Goal: Task Accomplishment & Management: Manage account settings

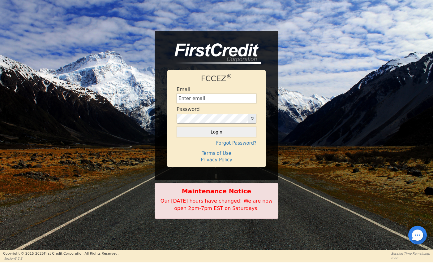
click at [215, 95] on input "text" at bounding box center [217, 98] width 80 height 9
type input "[EMAIL_ADDRESS][DOMAIN_NAME]"
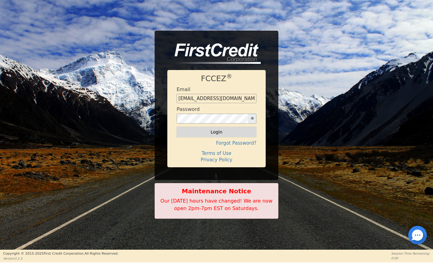
click at [221, 129] on button "Login" at bounding box center [217, 132] width 80 height 11
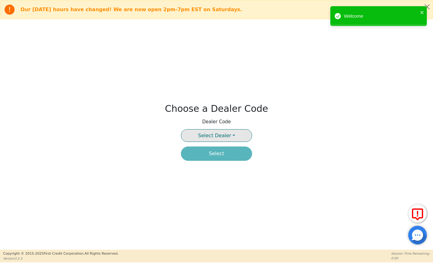
click at [220, 135] on span "Select Dealer" at bounding box center [214, 136] width 33 height 6
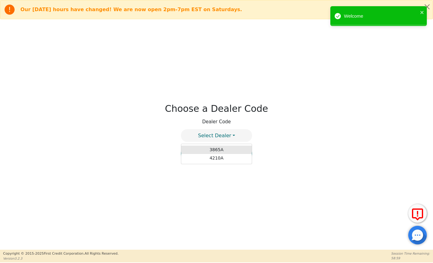
click at [218, 148] on link "3865A" at bounding box center [216, 150] width 71 height 8
click at [421, 12] on icon "close" at bounding box center [422, 12] width 4 height 5
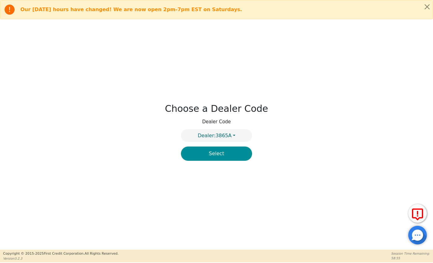
click at [225, 157] on button "Select" at bounding box center [216, 153] width 71 height 14
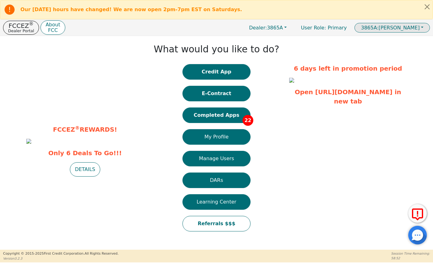
click at [419, 28] on span "3865A: [PERSON_NAME]" at bounding box center [390, 28] width 59 height 6
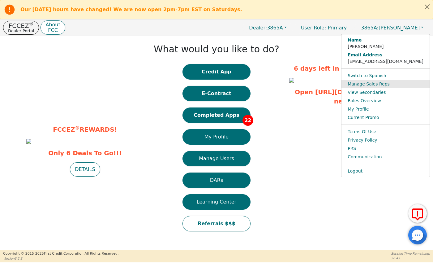
click at [379, 85] on link "Manage Sales Reps" at bounding box center [386, 84] width 88 height 8
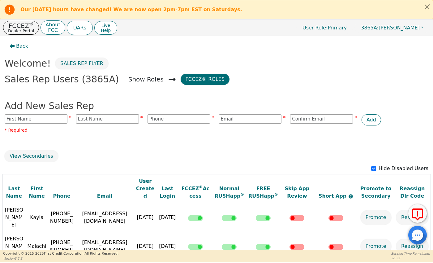
click at [14, 41] on button "Back" at bounding box center [19, 46] width 28 height 14
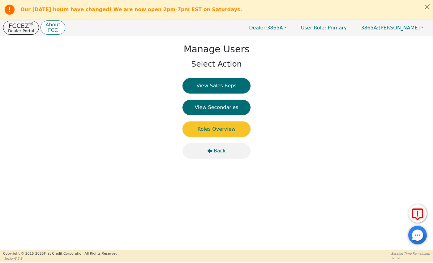
click at [215, 152] on span "Back" at bounding box center [220, 150] width 12 height 7
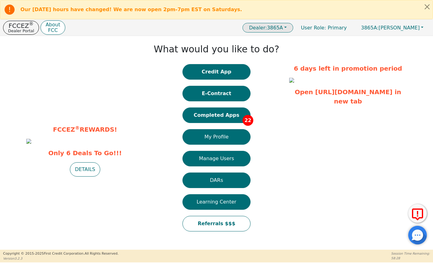
click at [283, 28] on span "Dealer: 3865A" at bounding box center [266, 28] width 34 height 6
click at [290, 50] on link "4210A" at bounding box center [268, 48] width 49 height 8
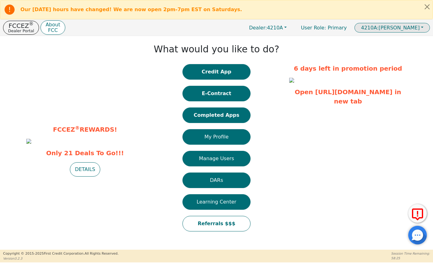
click at [398, 27] on span "4210A: [PERSON_NAME]" at bounding box center [390, 28] width 59 height 6
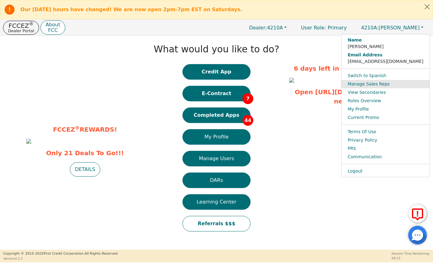
click at [388, 85] on link "Manage Sales Reps" at bounding box center [386, 84] width 88 height 8
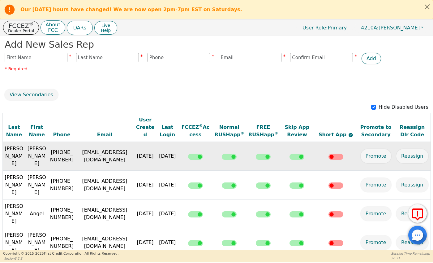
scroll to position [76, 0]
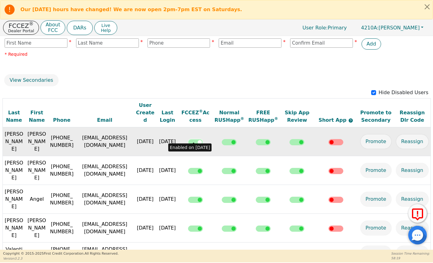
click at [194, 139] on input "checkbox" at bounding box center [195, 142] width 15 height 6
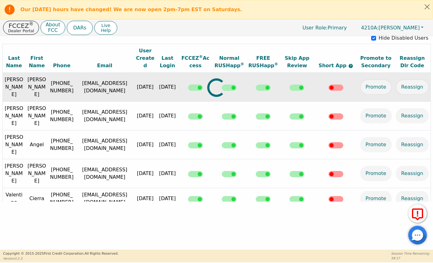
scroll to position [133, 0]
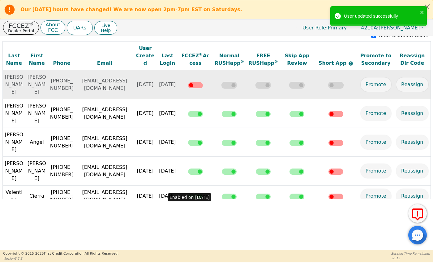
click at [196, 219] on input "checkbox" at bounding box center [195, 222] width 15 height 6
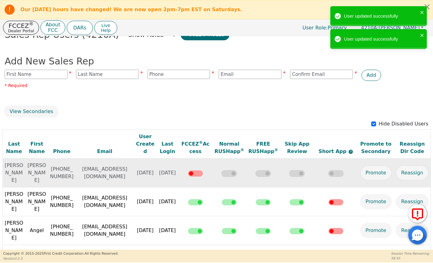
scroll to position [44, 0]
click at [48, 75] on input "text" at bounding box center [36, 74] width 63 height 9
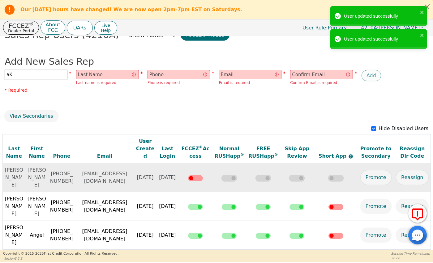
type input "a"
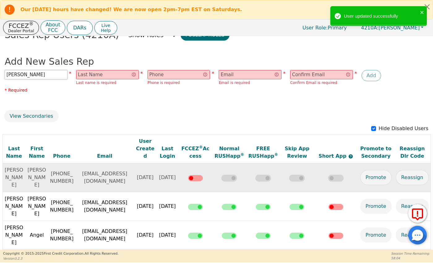
type input "[PERSON_NAME]"
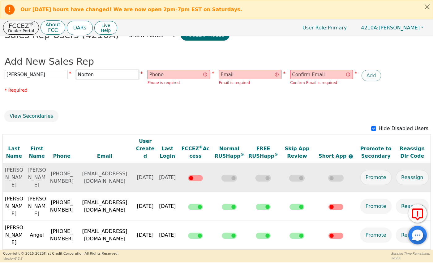
type input "Norton"
click at [245, 72] on input "email" at bounding box center [250, 74] width 63 height 9
paste input "[EMAIL_ADDRESS][DOMAIN_NAME]"
type input "[EMAIL_ADDRESS][DOMAIN_NAME]"
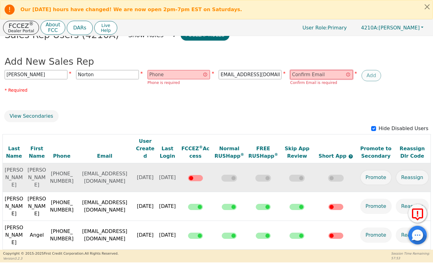
scroll to position [0, 0]
click at [314, 74] on input "email" at bounding box center [321, 74] width 63 height 9
paste input "[EMAIL_ADDRESS][DOMAIN_NAME]"
type input "[EMAIL_ADDRESS][DOMAIN_NAME]"
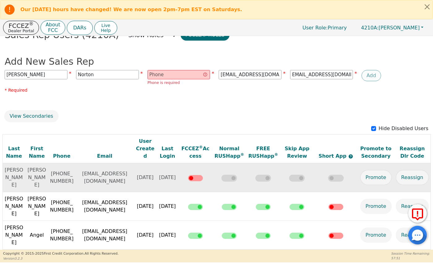
scroll to position [0, 0]
click at [168, 72] on input "text" at bounding box center [179, 74] width 63 height 9
paste input "8652037119"
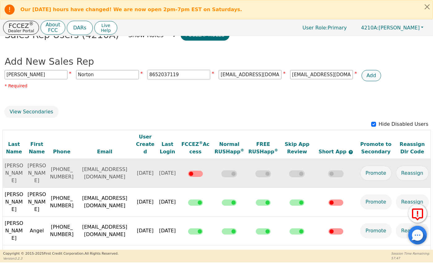
type input "8652037119"
click at [371, 74] on button "Add" at bounding box center [372, 75] width 20 height 11
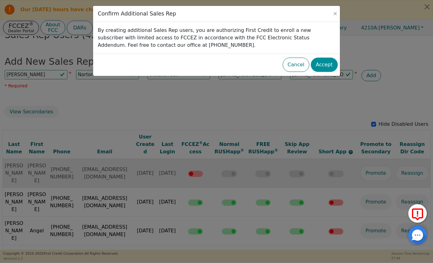
click at [329, 64] on button "Accept" at bounding box center [324, 65] width 27 height 14
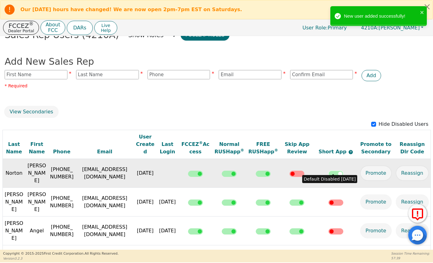
click at [336, 171] on input "checkbox" at bounding box center [336, 174] width 15 height 6
